Goal: Task Accomplishment & Management: Use online tool/utility

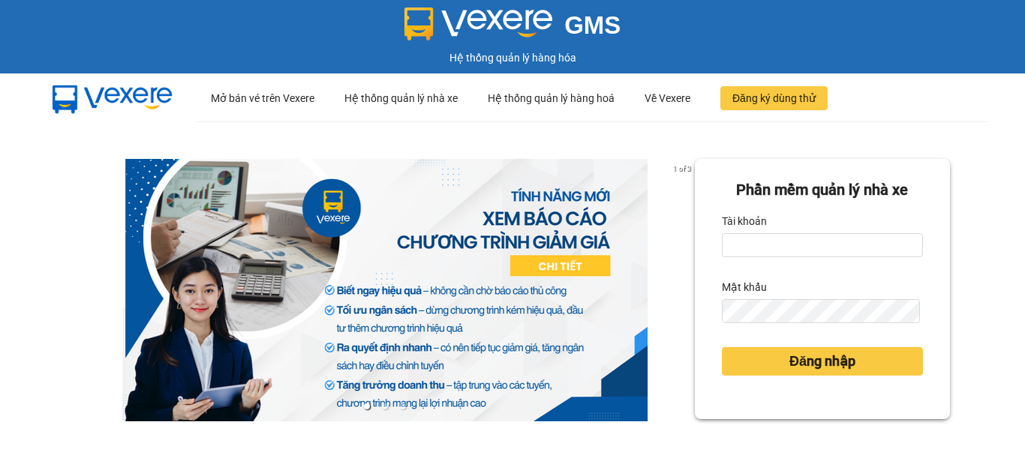
click at [848, 260] on form "Phần mềm quản lý nhà xe Tài khoản Mật khẩu Đăng nhập" at bounding box center [822, 289] width 201 height 221
click at [829, 248] on input "Tài khoản" at bounding box center [822, 245] width 201 height 24
type input "qnhu0962547335.vinhquang"
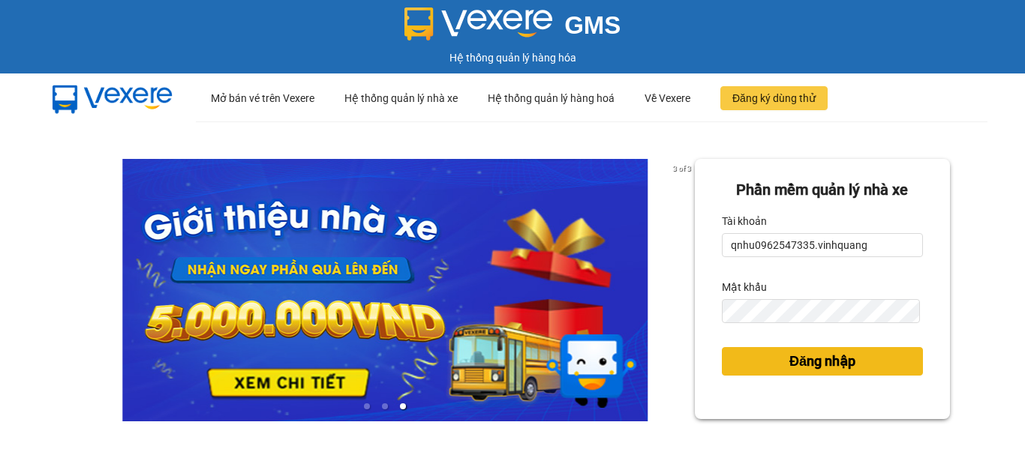
click at [792, 365] on span "Đăng nhập" at bounding box center [822, 361] width 66 height 21
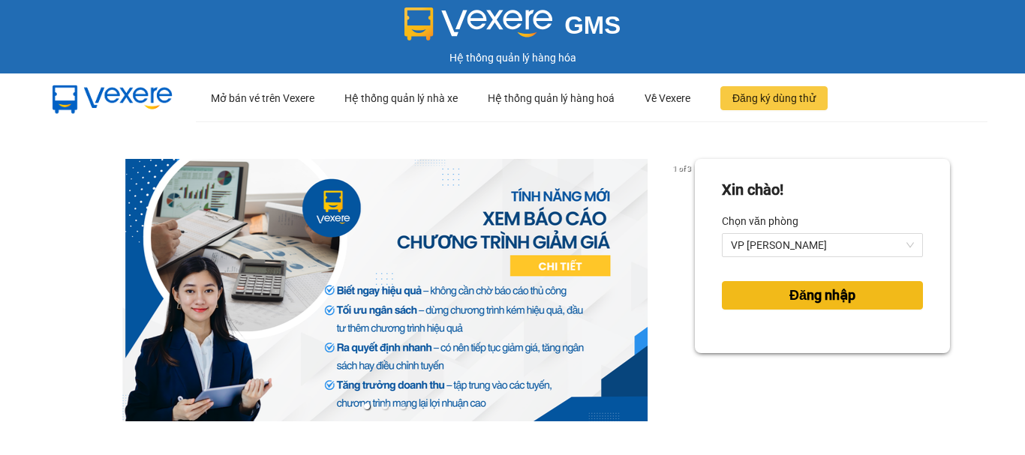
click at [824, 286] on span "Đăng nhập" at bounding box center [822, 295] width 66 height 21
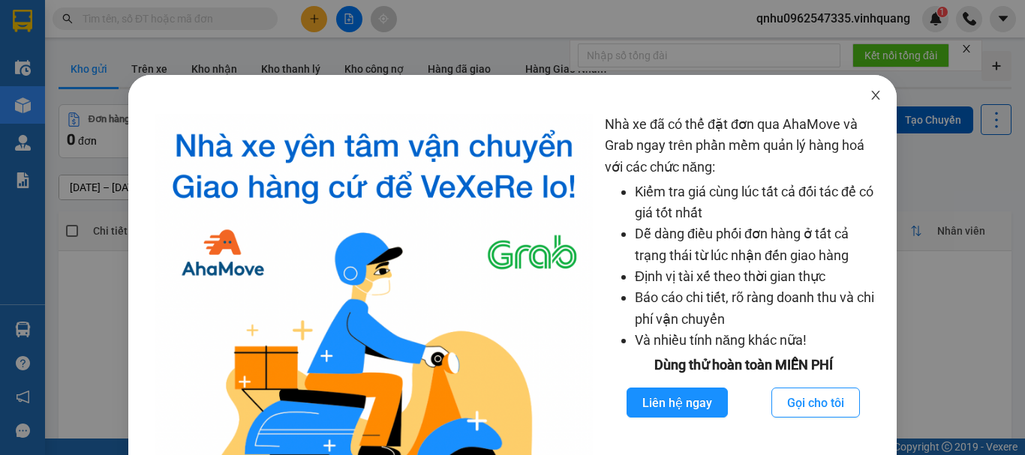
click at [870, 96] on icon "close" at bounding box center [875, 95] width 12 height 12
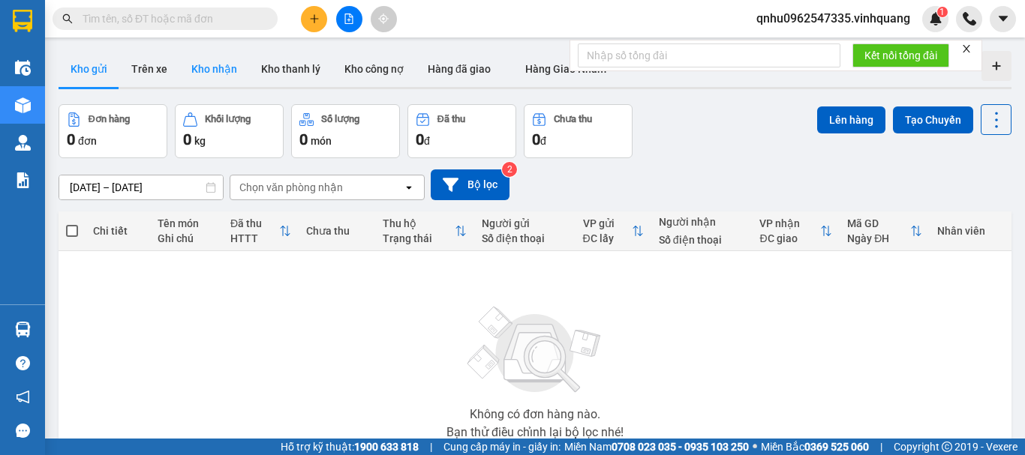
click at [228, 60] on button "Kho nhận" at bounding box center [214, 69] width 70 height 36
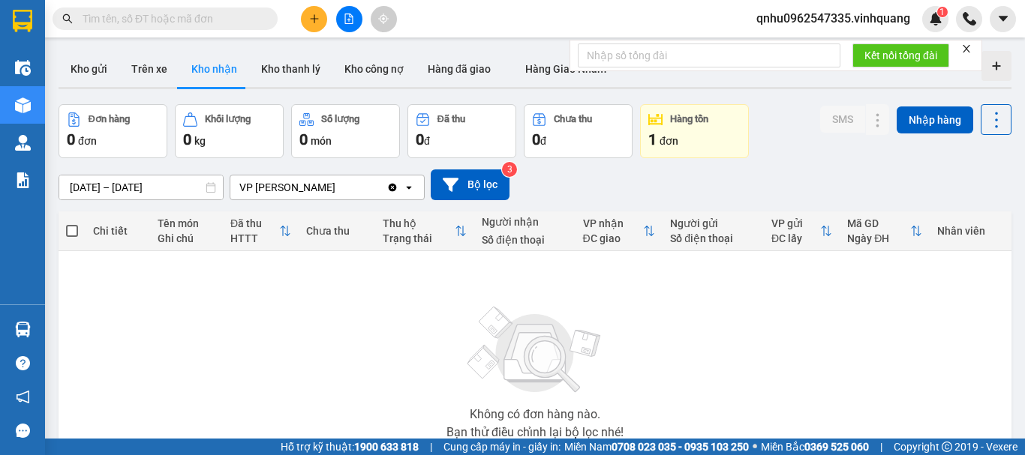
click at [242, 13] on input "text" at bounding box center [171, 19] width 177 height 17
paste input "0946765899"
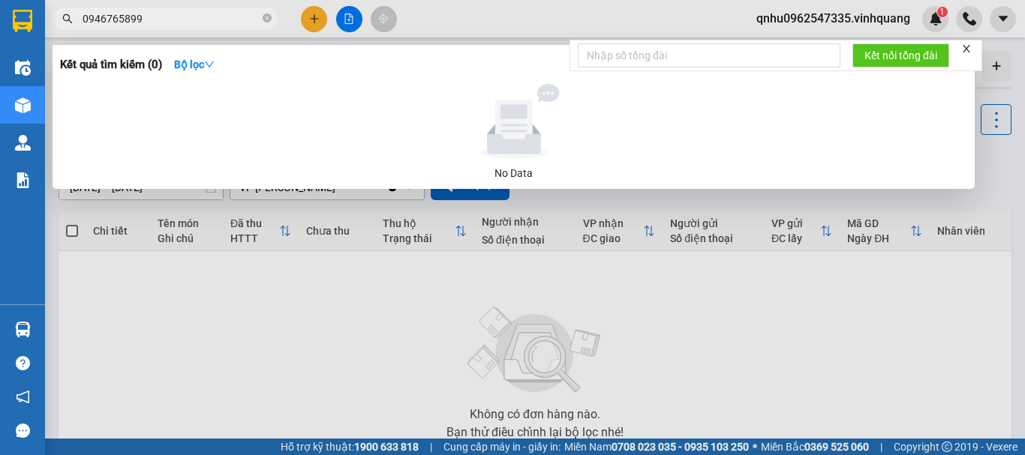
type input "0946765899"
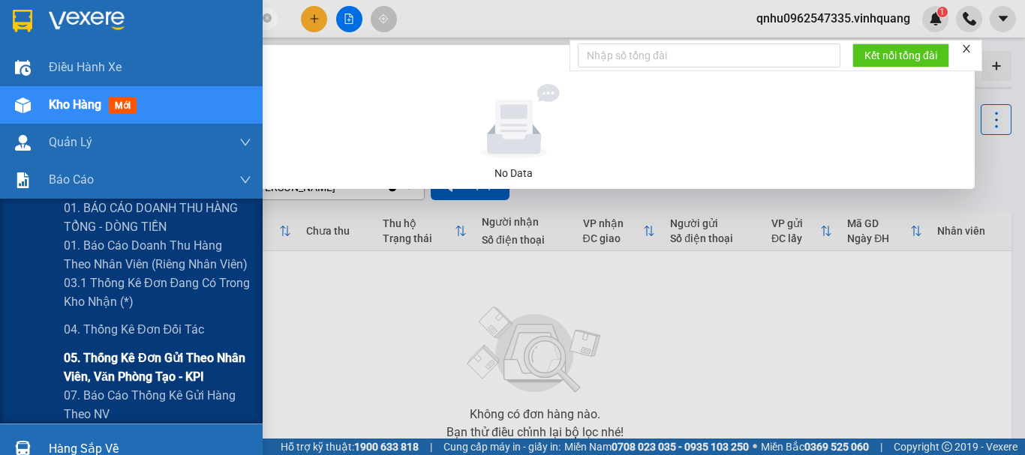
click at [118, 377] on span "05. Thống kê đơn gửi theo nhân viên, văn phòng tạo - KPI" at bounding box center [158, 368] width 188 height 38
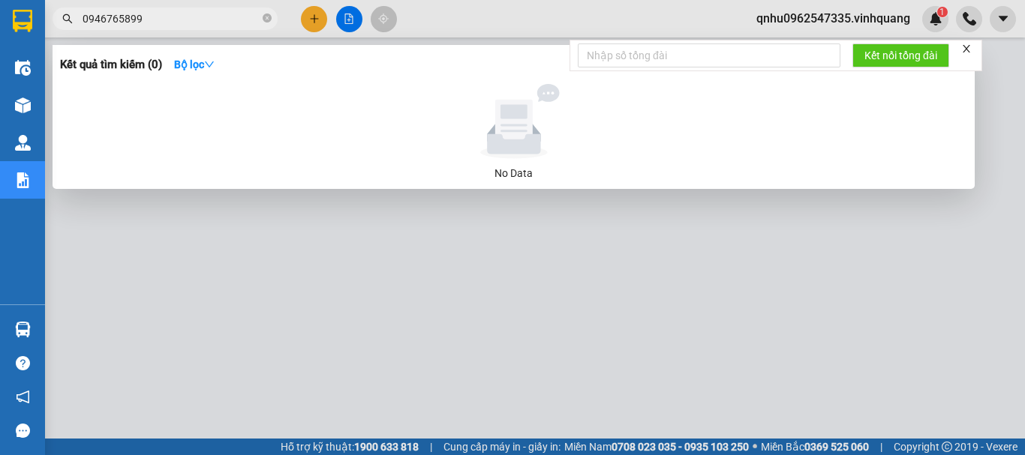
click at [101, 250] on div at bounding box center [512, 227] width 1025 height 455
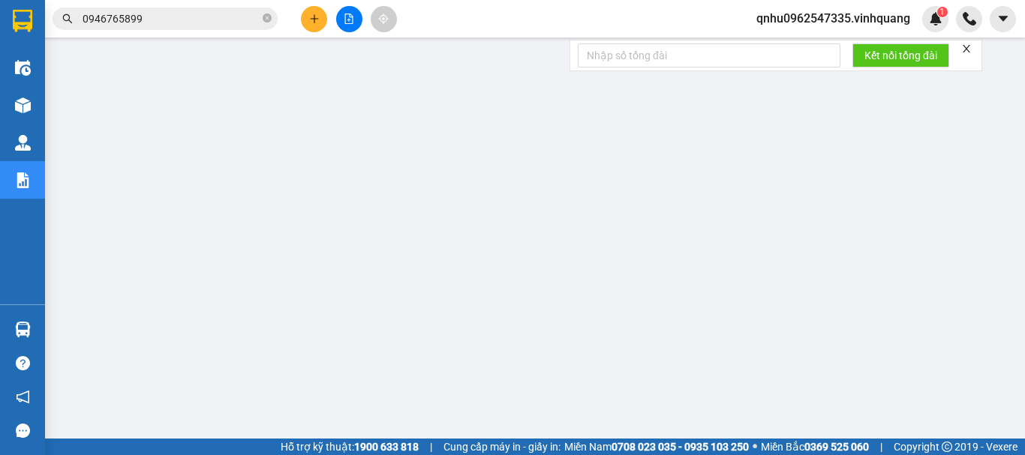
click at [5, 98] on div "Kho hàng mới" at bounding box center [22, 105] width 45 height 38
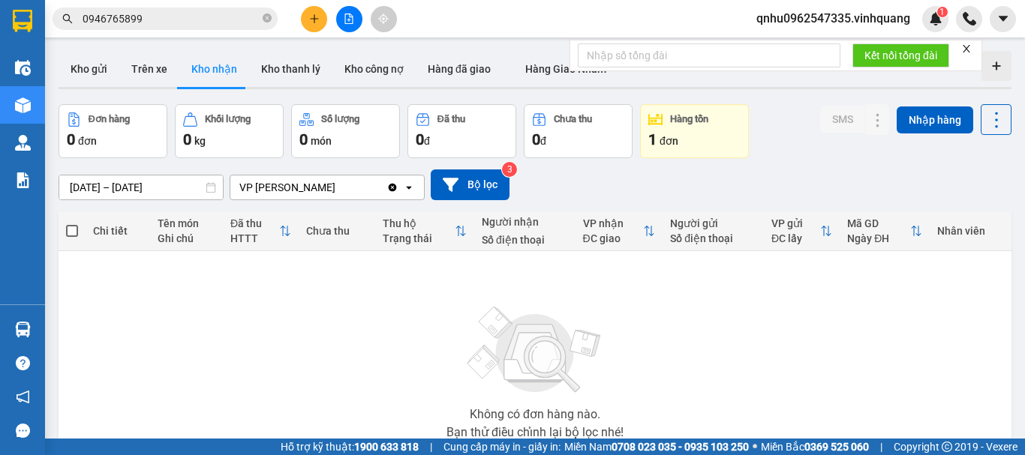
click at [266, 20] on icon "close-circle" at bounding box center [267, 18] width 9 height 9
click at [191, 8] on span at bounding box center [165, 19] width 225 height 23
drag, startPoint x: 191, startPoint y: 8, endPoint x: 108, endPoint y: 20, distance: 83.4
click at [108, 20] on input "text" at bounding box center [171, 19] width 177 height 17
paste input "0702083057"
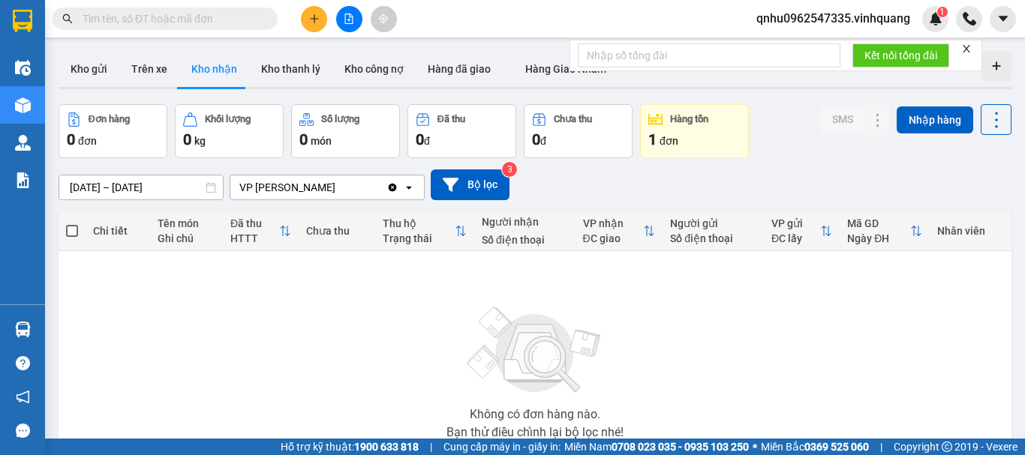
type input "0702083057"
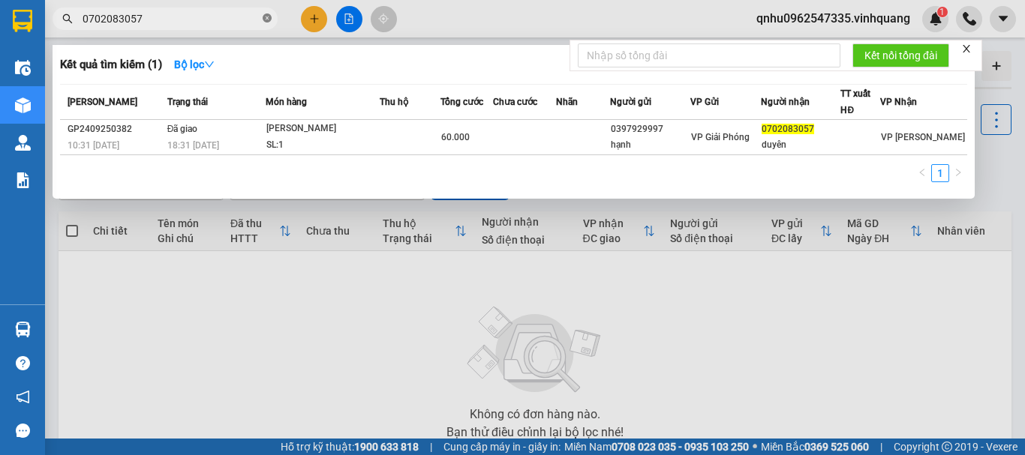
click at [268, 17] on icon "close-circle" at bounding box center [267, 18] width 9 height 9
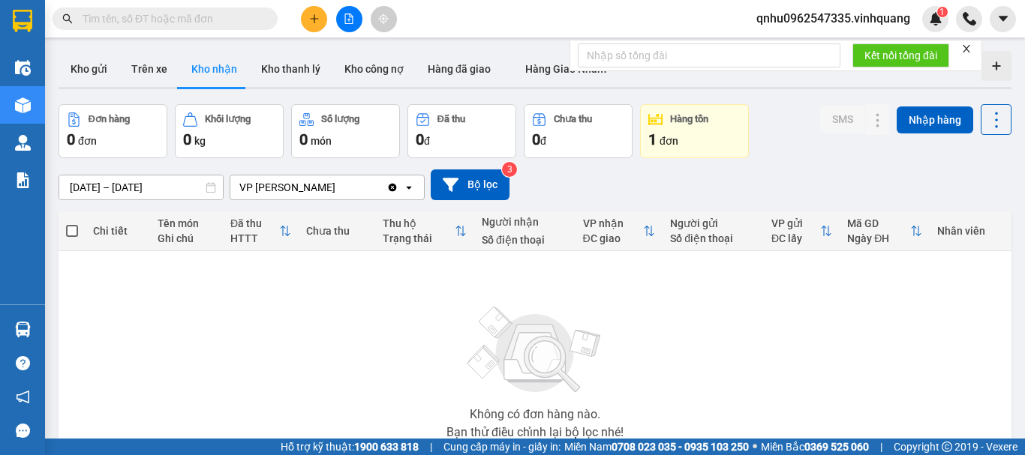
click at [248, 17] on input "text" at bounding box center [171, 19] width 177 height 17
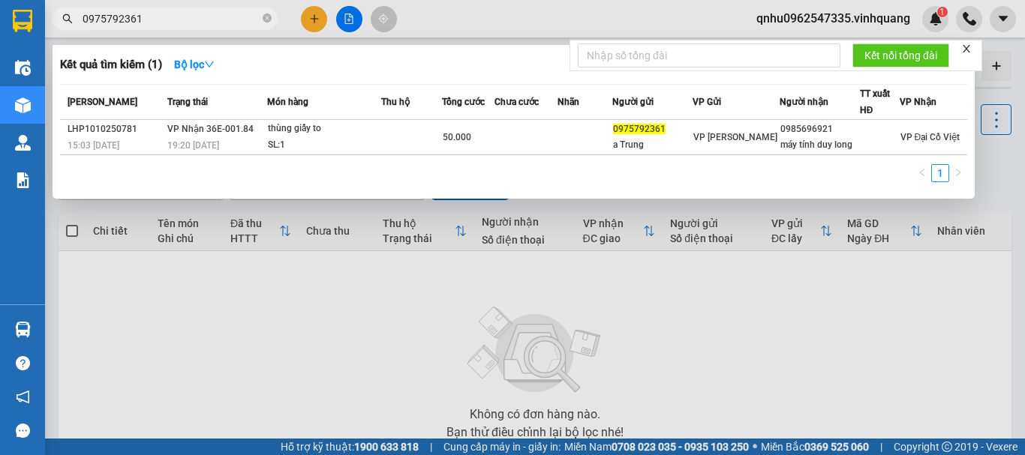
type input "0975792361"
click at [268, 20] on icon "close-circle" at bounding box center [267, 18] width 9 height 9
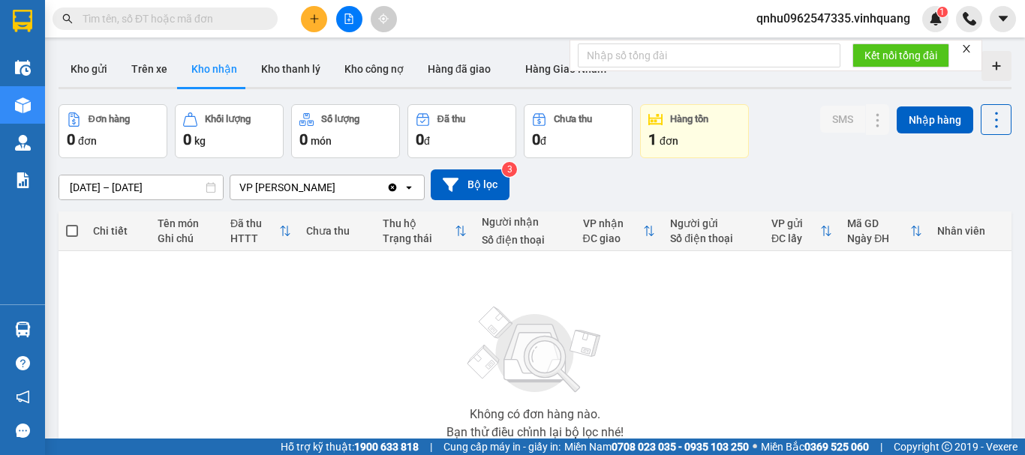
click at [227, 18] on input "text" at bounding box center [171, 19] width 177 height 17
paste input "0944730273"
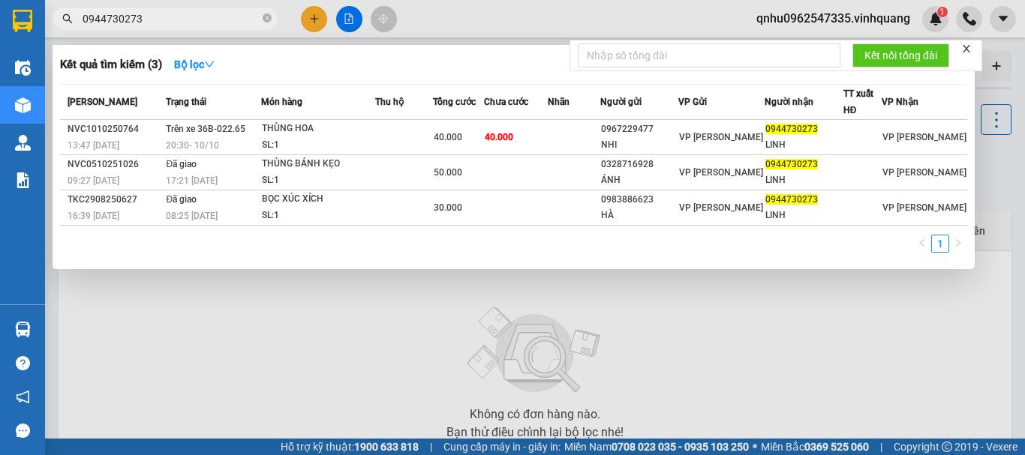
type input "0944730273"
click at [263, 18] on icon "close-circle" at bounding box center [267, 18] width 9 height 9
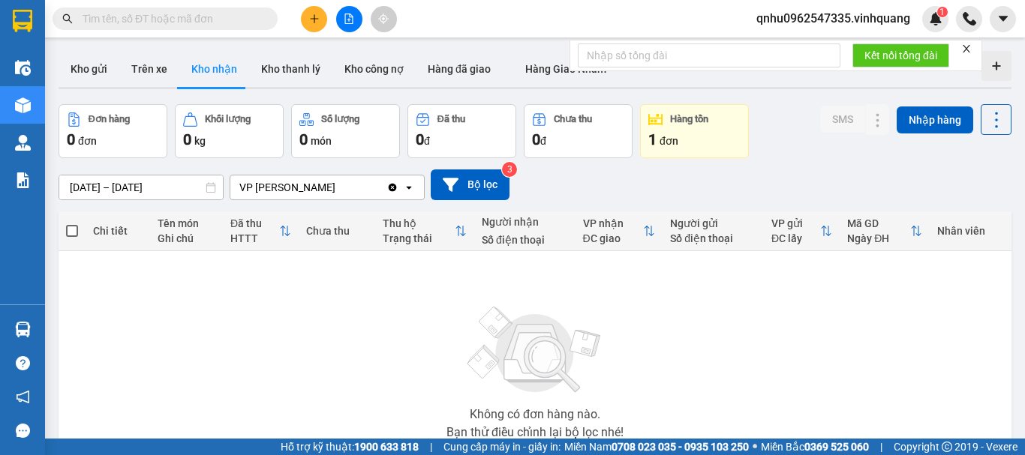
click at [212, 24] on input "text" at bounding box center [171, 19] width 177 height 17
paste input "0378868286"
type input "0378868286"
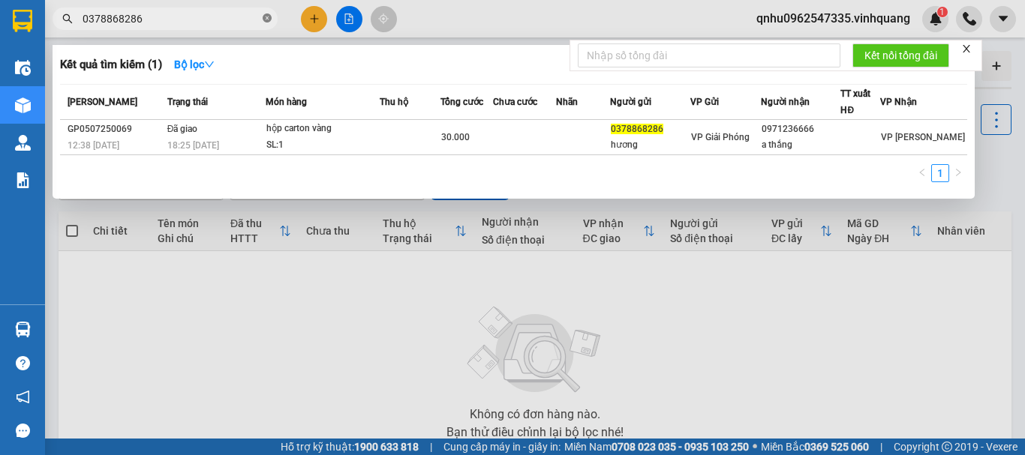
click at [268, 18] on icon "close-circle" at bounding box center [267, 18] width 9 height 9
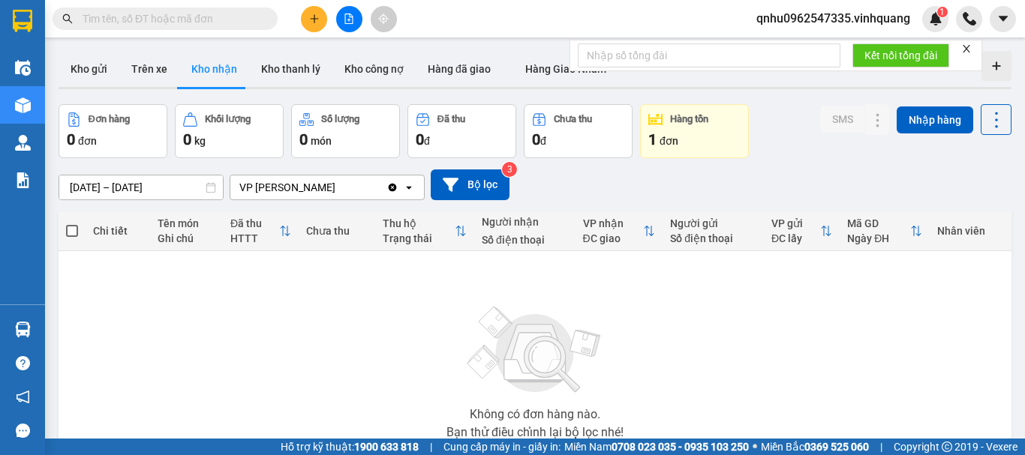
click at [236, 14] on input "text" at bounding box center [171, 19] width 177 height 17
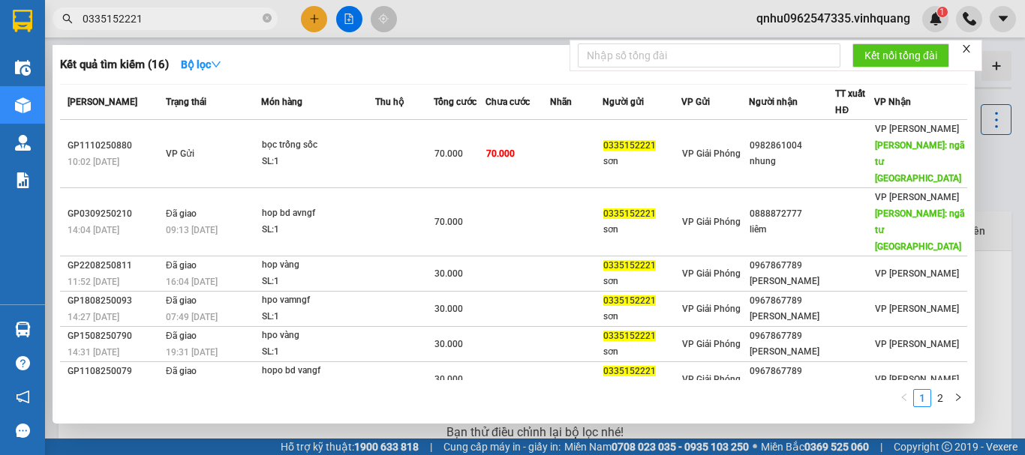
type input "0335152221"
click at [267, 24] on span at bounding box center [267, 19] width 9 height 14
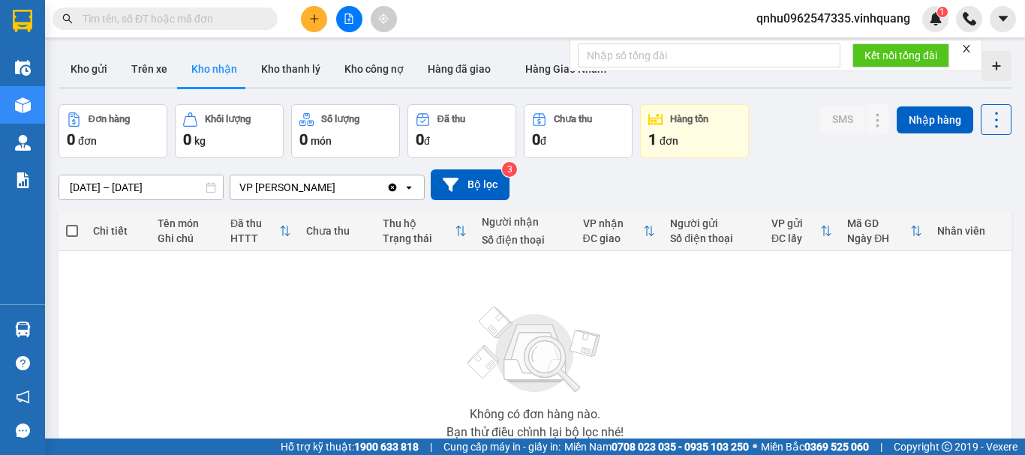
click at [240, 8] on span at bounding box center [165, 19] width 225 height 23
drag, startPoint x: 213, startPoint y: 11, endPoint x: 208, endPoint y: 20, distance: 9.8
click at [209, 17] on input "text" at bounding box center [171, 19] width 177 height 17
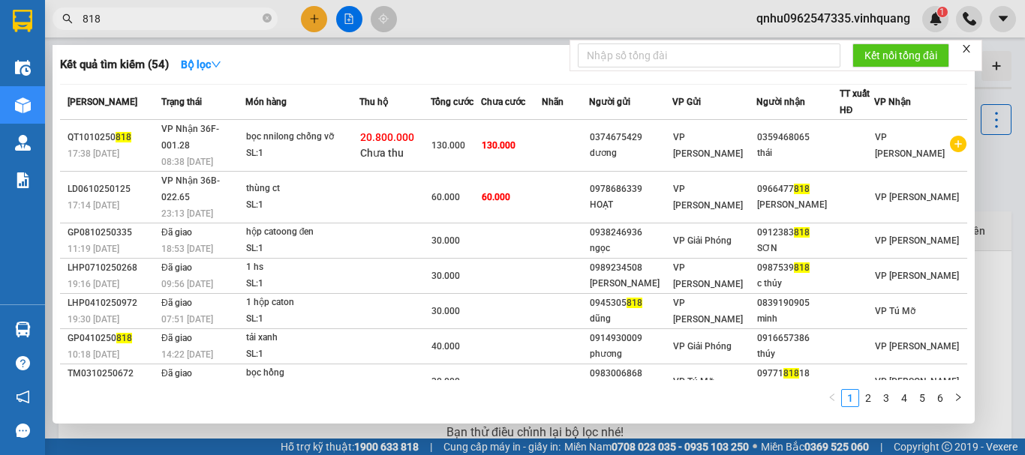
type input "818"
